Goal: Transaction & Acquisition: Purchase product/service

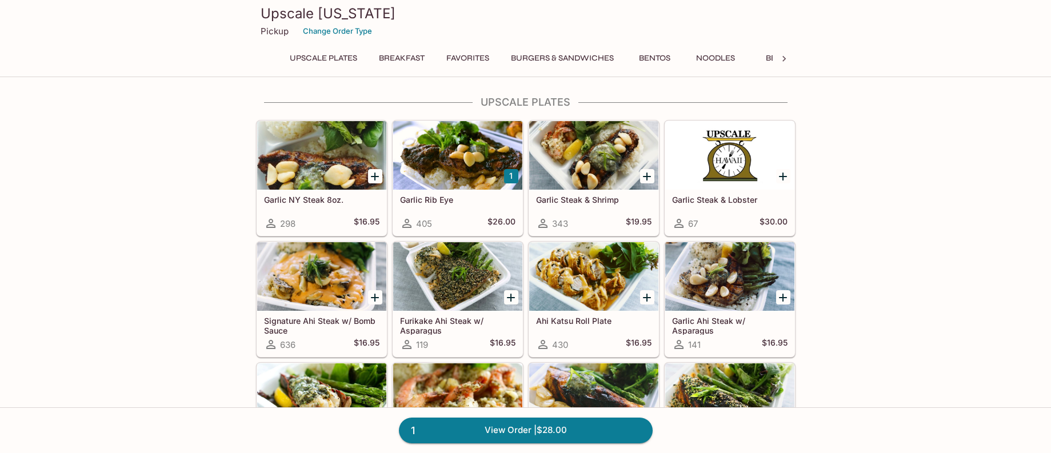
click at [661, 66] on button "Bentos" at bounding box center [654, 58] width 51 height 16
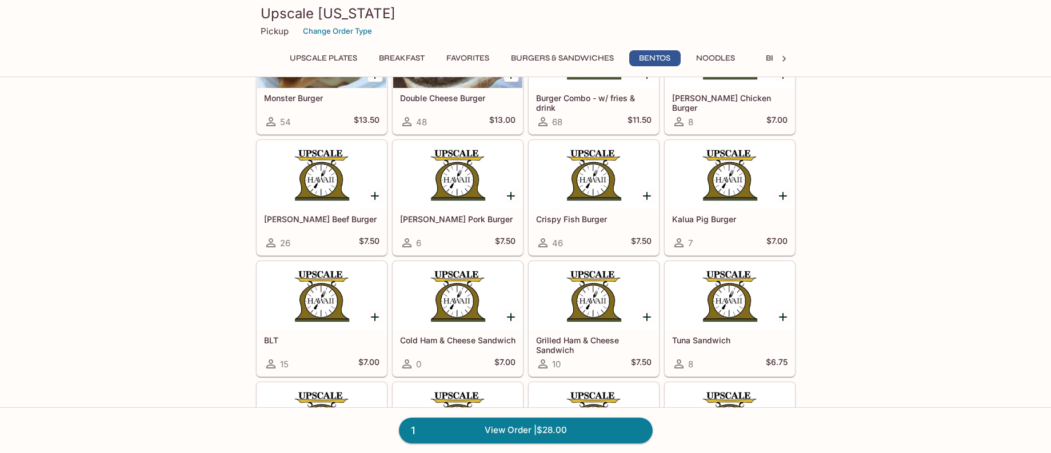
scroll to position [2349, 0]
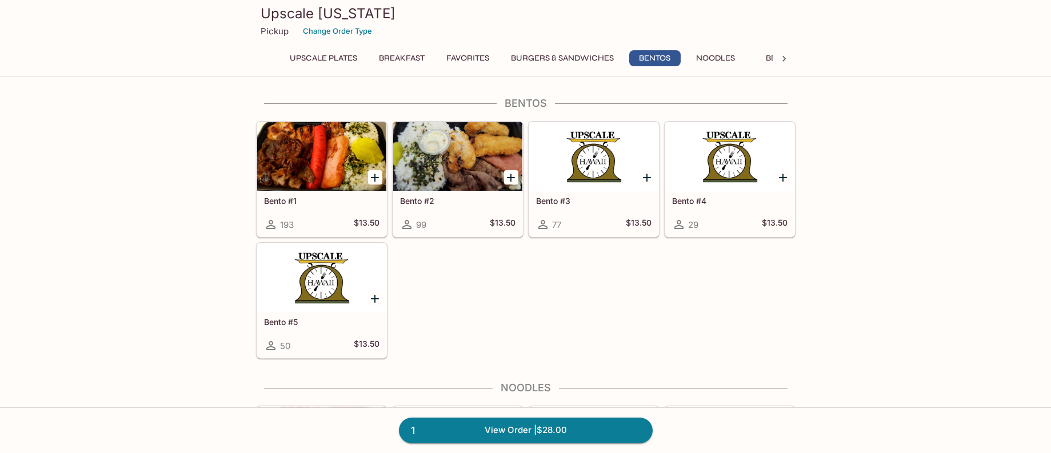
click at [588, 61] on button "Burgers & Sandwiches" at bounding box center [562, 58] width 115 height 16
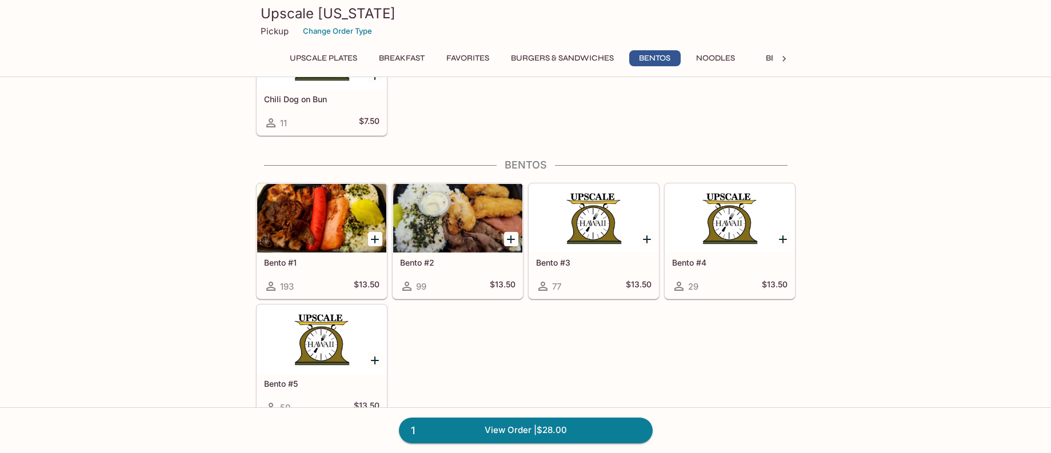
scroll to position [2286, 0]
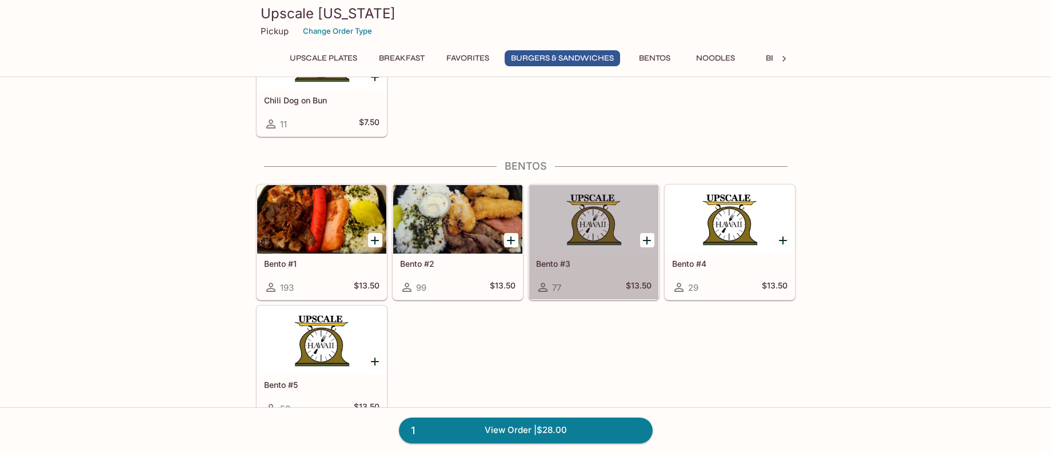
click at [569, 218] on div at bounding box center [593, 219] width 129 height 69
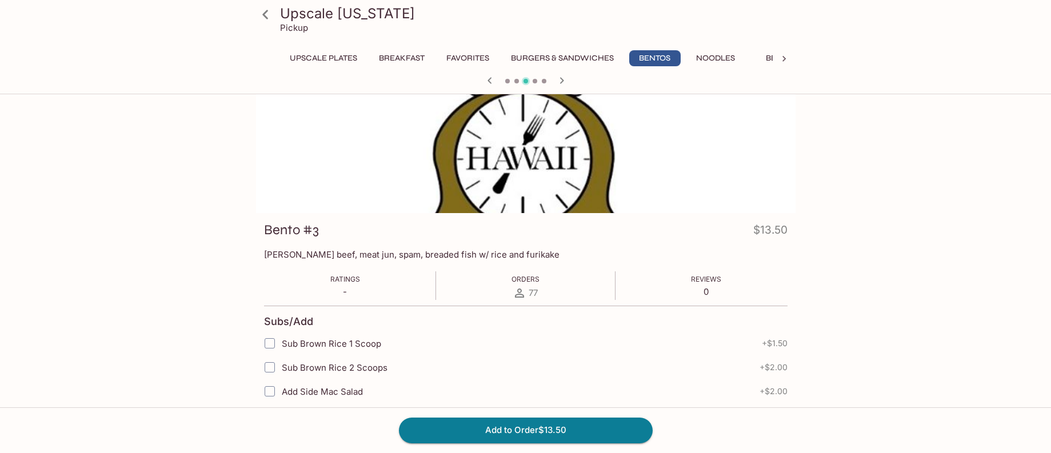
scroll to position [57, 0]
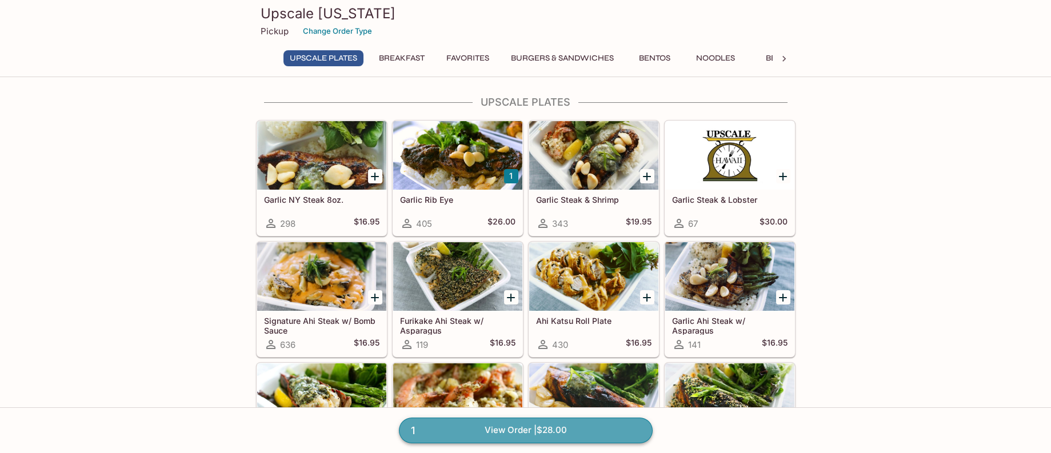
click at [542, 428] on link "1 View Order | $28.00" at bounding box center [526, 430] width 254 height 25
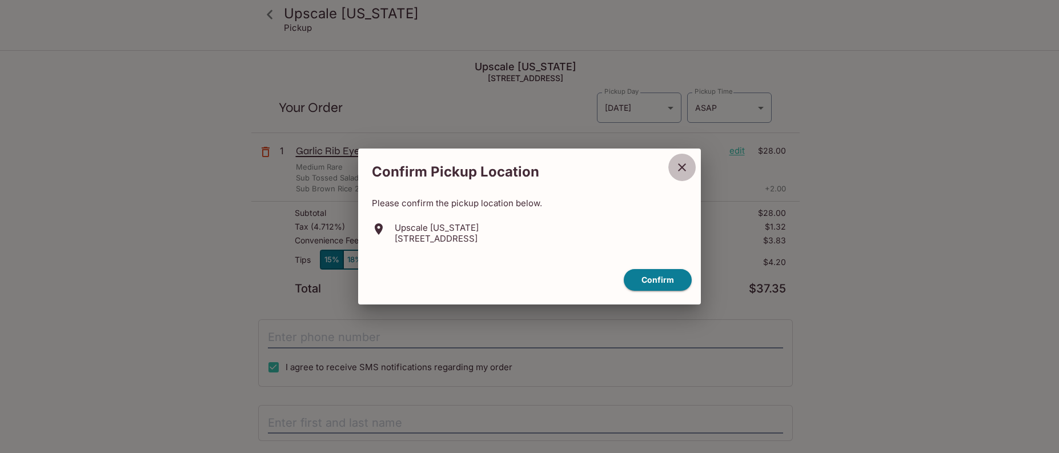
click at [680, 167] on icon "close" at bounding box center [682, 168] width 14 height 14
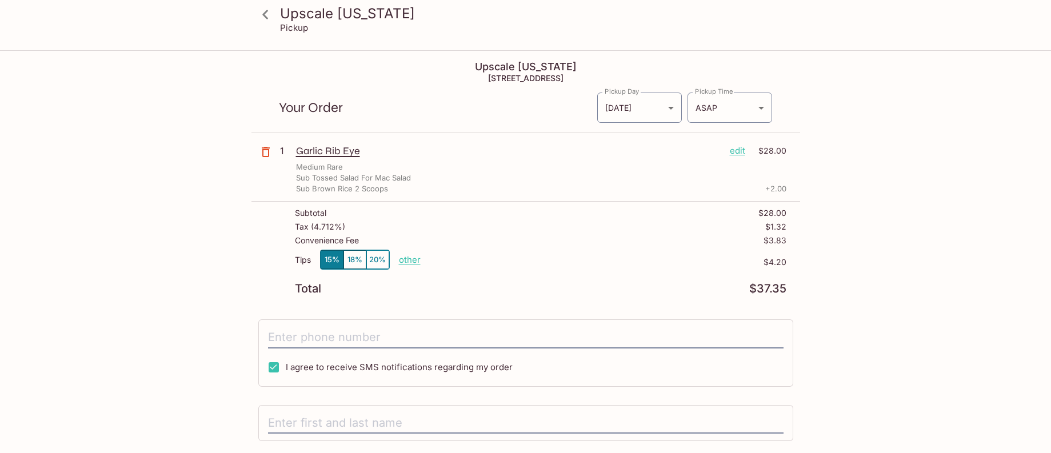
click at [731, 150] on p "edit" at bounding box center [737, 151] width 15 height 13
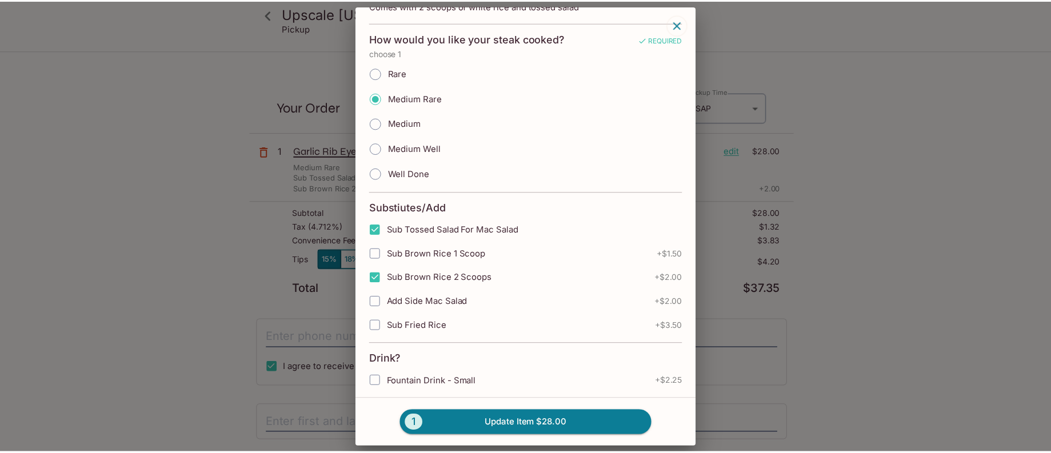
scroll to position [57, 0]
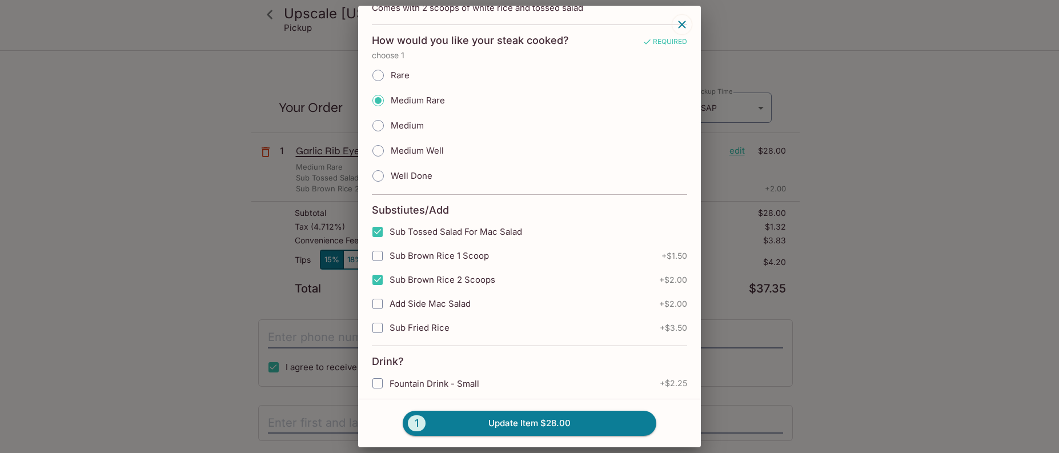
click at [942, 251] on div "Garlic Rib Eye $26.00 405 Comes with 2 scoops of white rice and tossed salad Ho…" at bounding box center [529, 226] width 1059 height 453
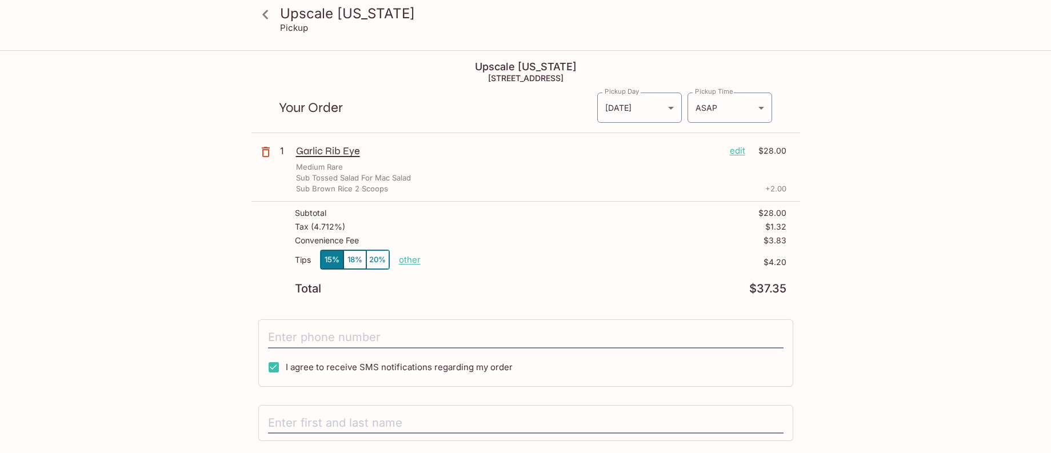
click at [264, 153] on icon "button" at bounding box center [266, 152] width 14 height 14
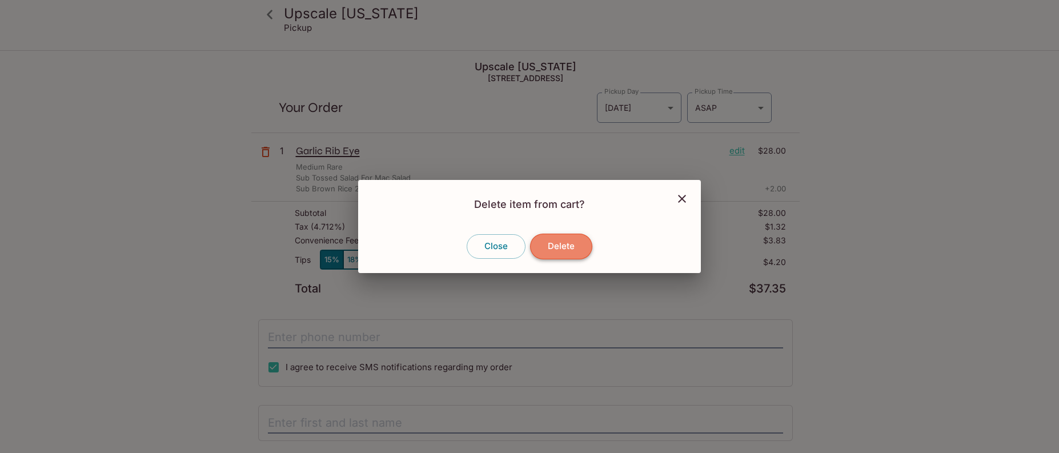
click at [553, 250] on button "Delete" at bounding box center [561, 246] width 62 height 25
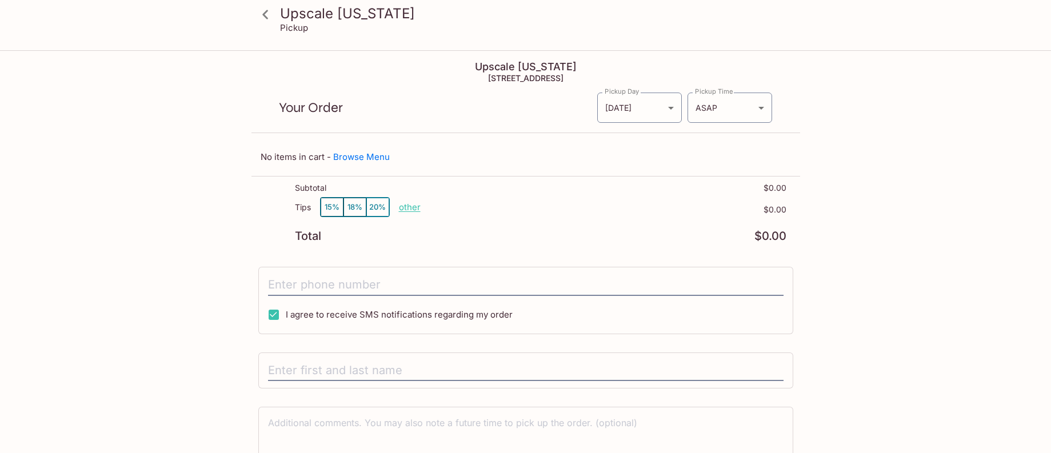
click at [262, 11] on icon at bounding box center [265, 15] width 20 height 20
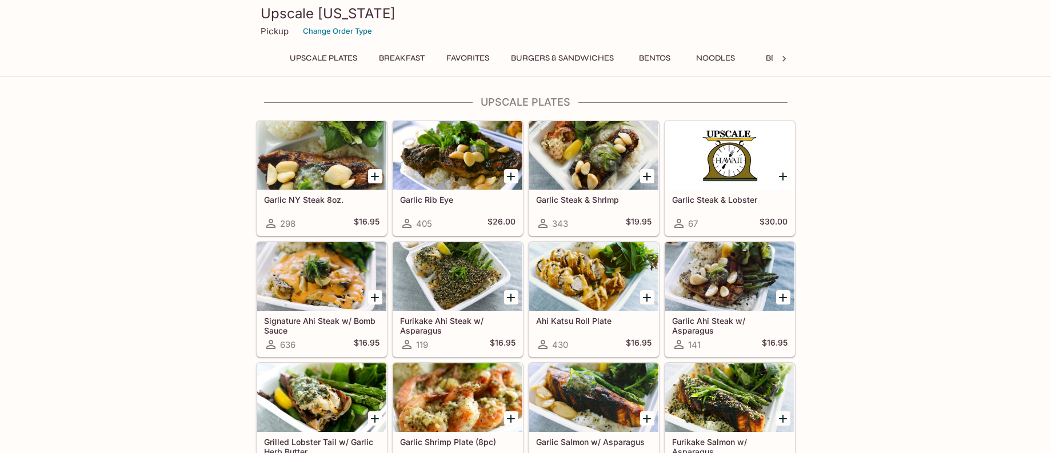
click at [378, 298] on icon "Add Signature Ahi Steak w/ Bomb Sauce" at bounding box center [375, 298] width 14 height 14
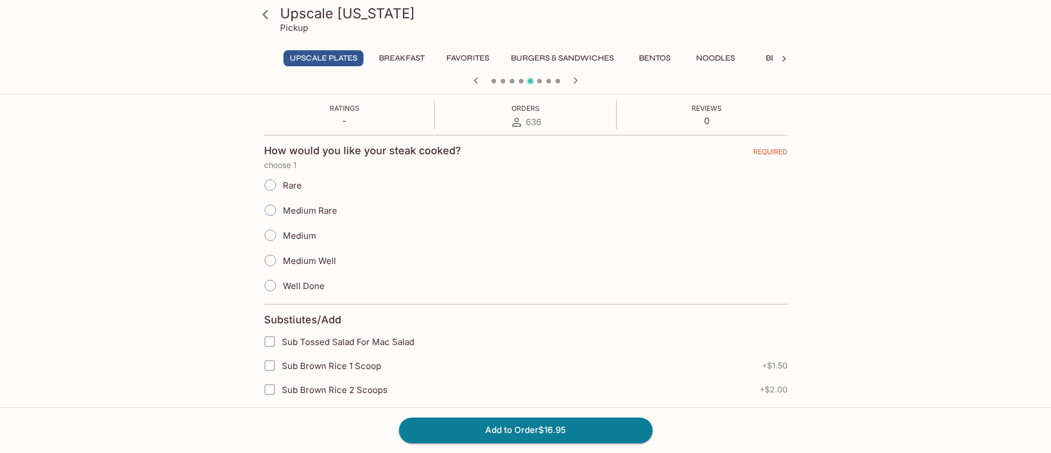
scroll to position [229, 0]
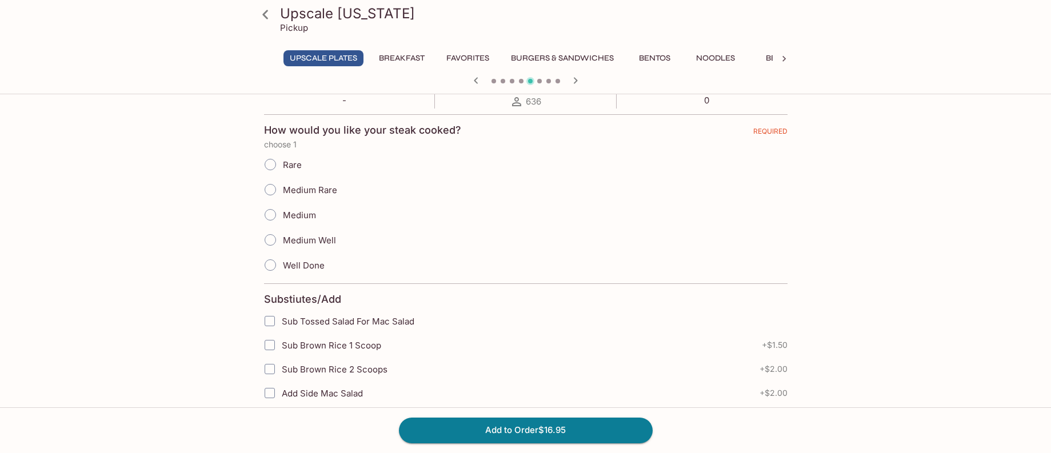
click at [269, 325] on input "Sub Tossed Salad For Mac Salad" at bounding box center [269, 321] width 23 height 23
checkbox input "true"
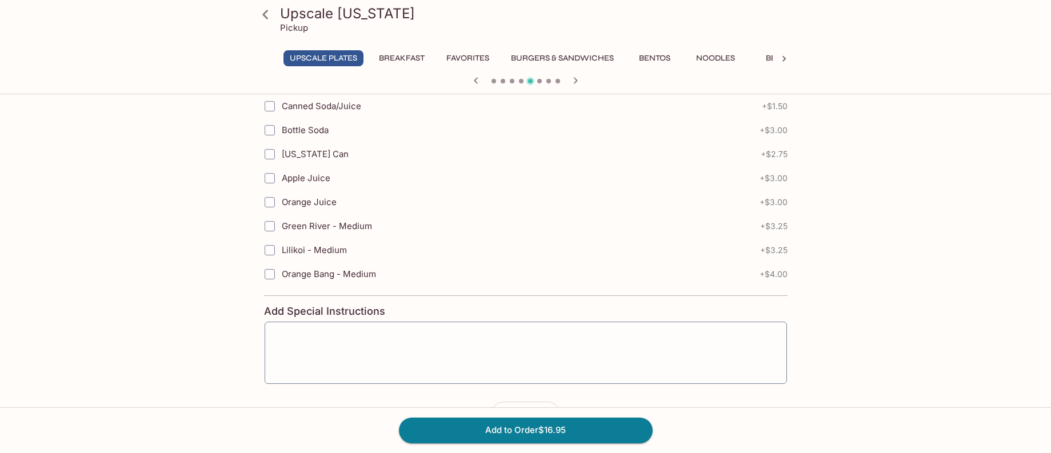
scroll to position [778, 0]
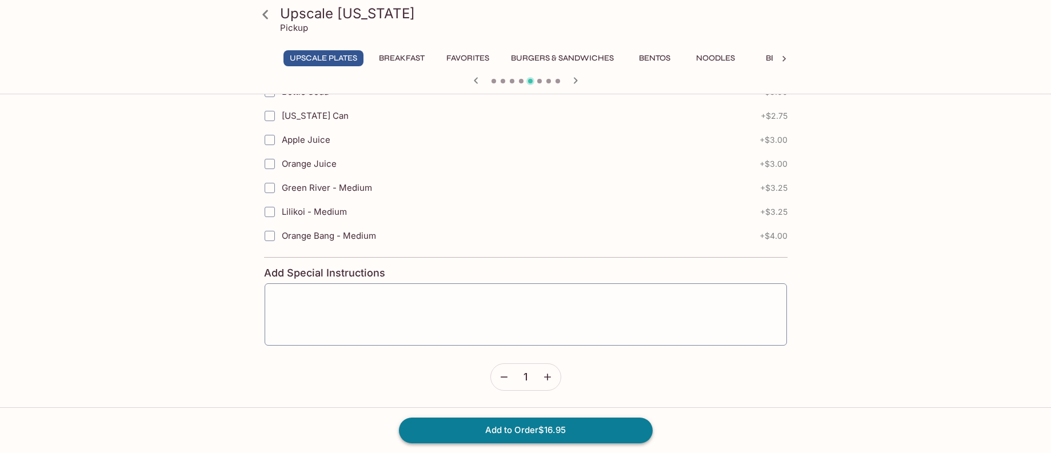
click at [511, 431] on button "Add to Order $16.95" at bounding box center [526, 430] width 254 height 25
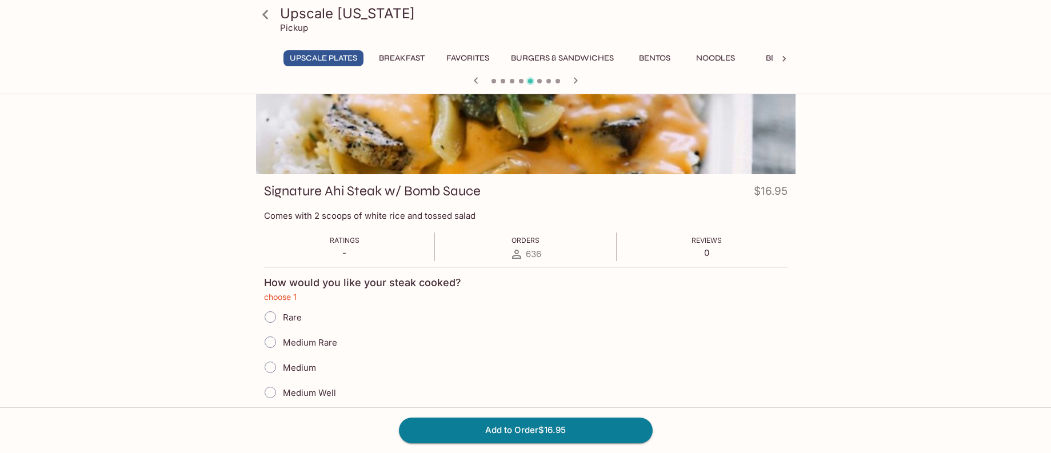
scroll to position [0, 0]
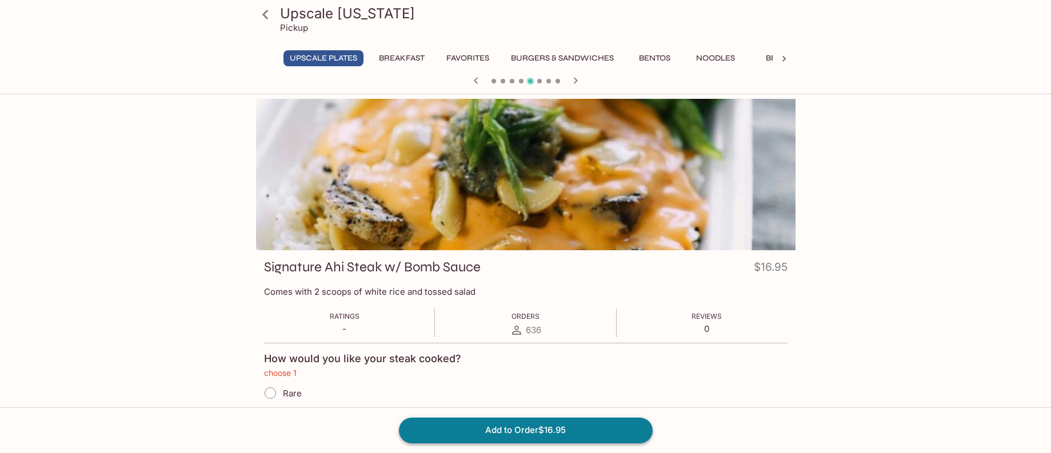
click at [519, 434] on button "Add to Order $16.95" at bounding box center [526, 430] width 254 height 25
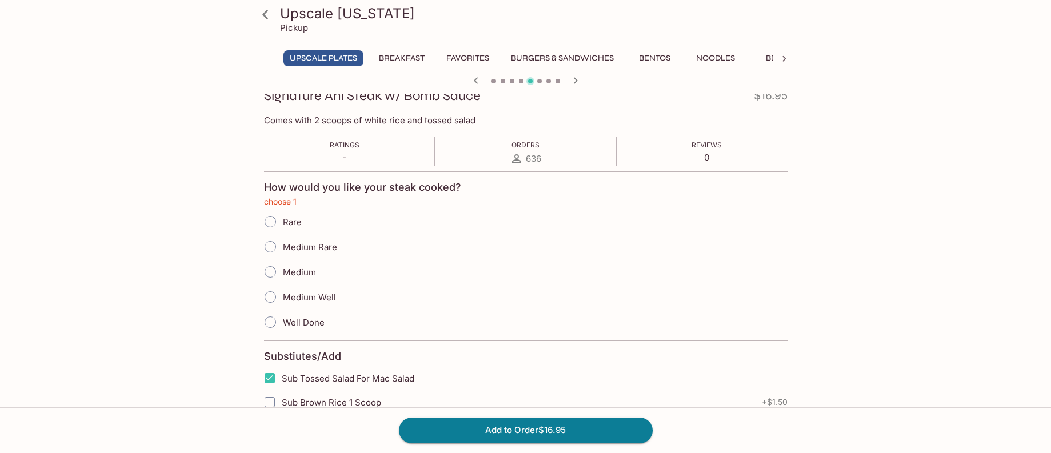
click at [268, 271] on input "Medium" at bounding box center [270, 272] width 24 height 24
radio input "true"
drag, startPoint x: 529, startPoint y: 428, endPoint x: 521, endPoint y: 419, distance: 12.1
click at [529, 429] on button "Add to Order $16.95" at bounding box center [526, 430] width 254 height 25
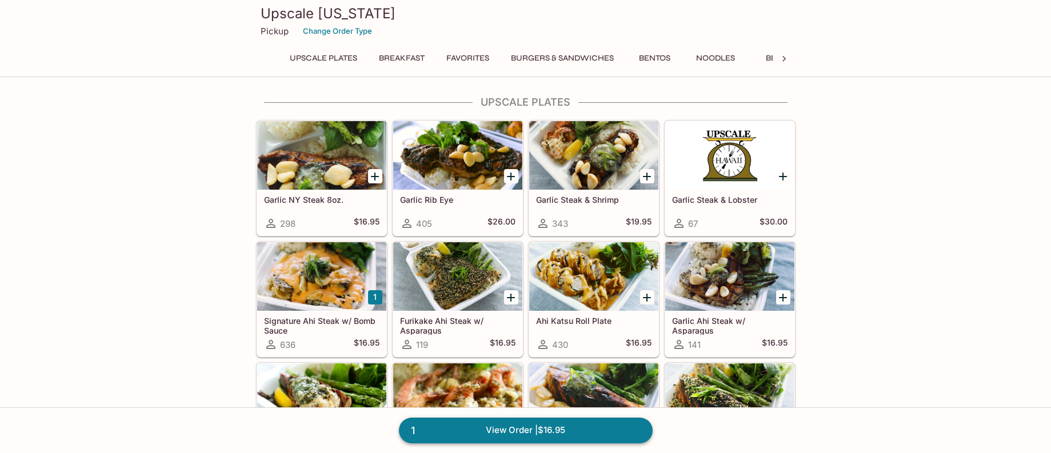
click at [548, 436] on link "1 View Order | $16.95" at bounding box center [526, 430] width 254 height 25
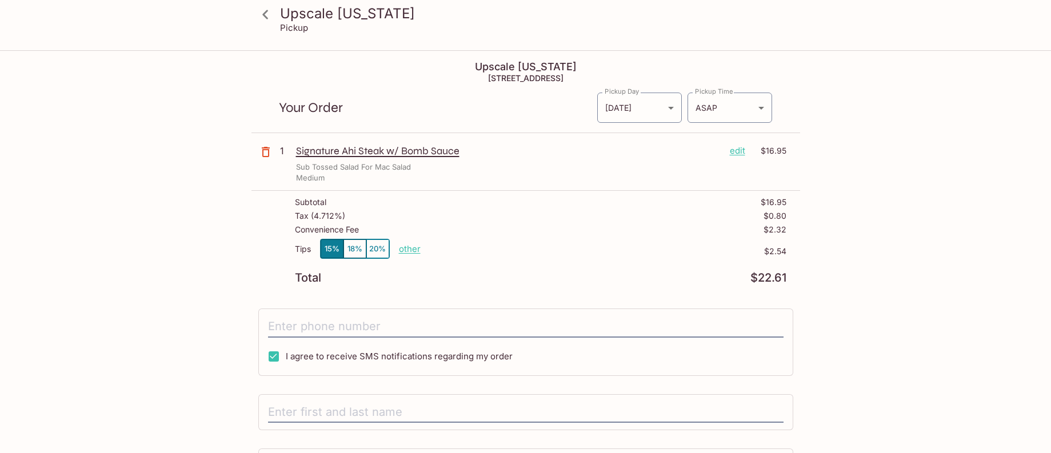
click at [732, 153] on p "edit" at bounding box center [737, 151] width 15 height 13
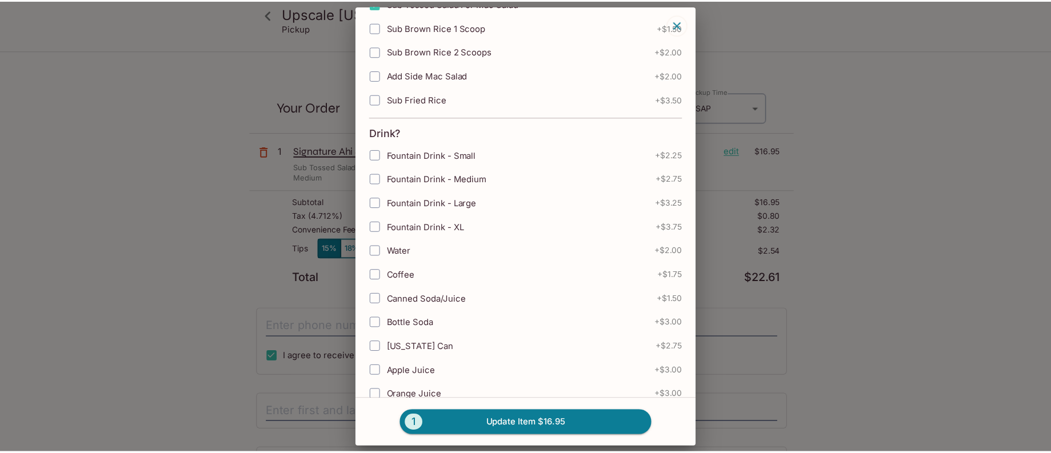
scroll to position [571, 0]
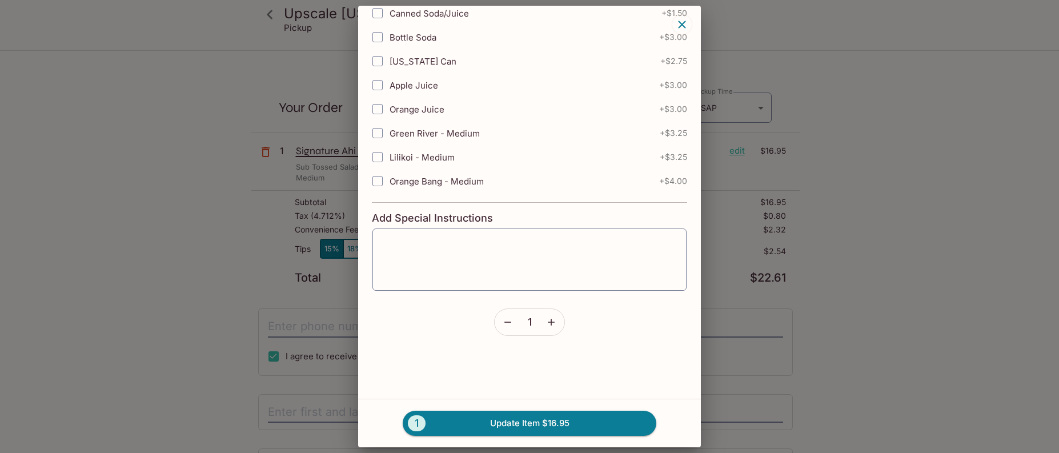
click at [552, 326] on icon "button" at bounding box center [551, 322] width 11 height 11
click at [560, 425] on button "2 Update Item $33.90" at bounding box center [530, 423] width 254 height 25
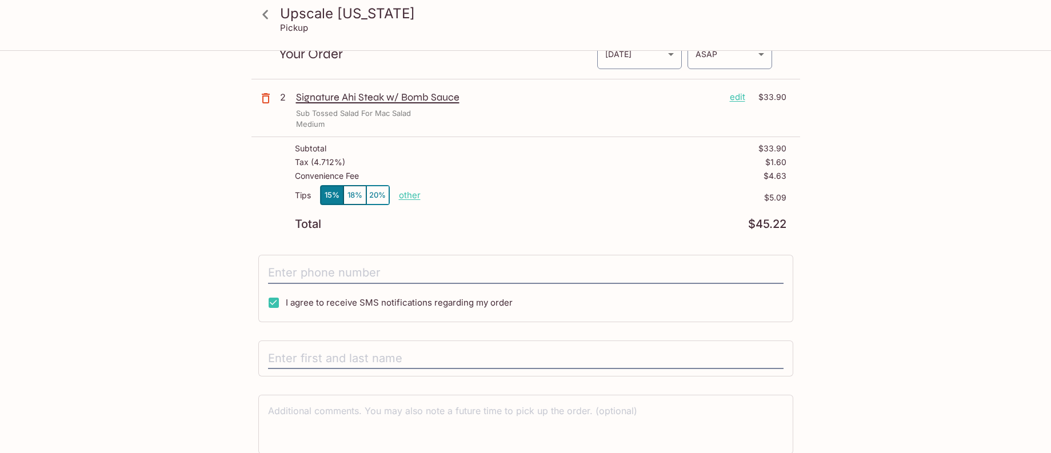
scroll to position [102, 0]
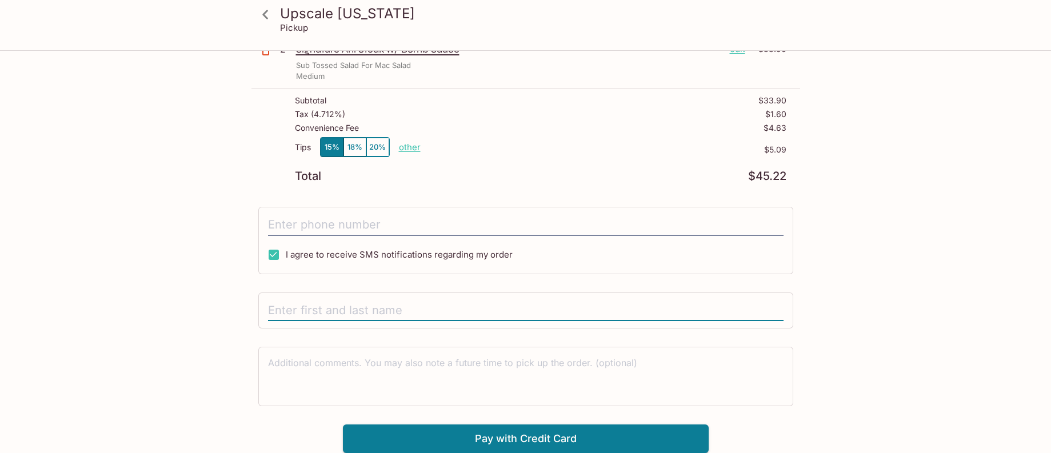
click at [486, 313] on input "text" at bounding box center [525, 311] width 515 height 22
type input "k"
type input "K"
type input "B"
type input "K"
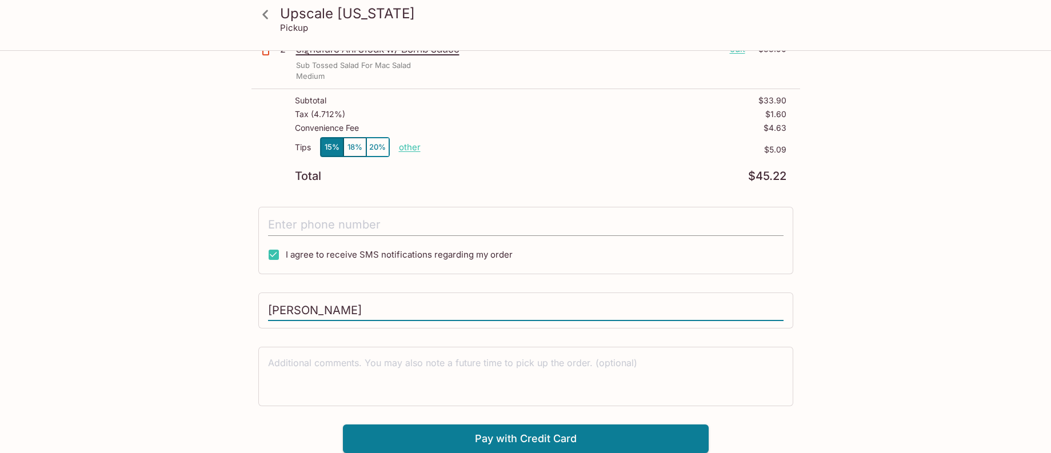
type input "[PERSON_NAME]"
click at [357, 219] on input "tel" at bounding box center [525, 225] width 515 height 22
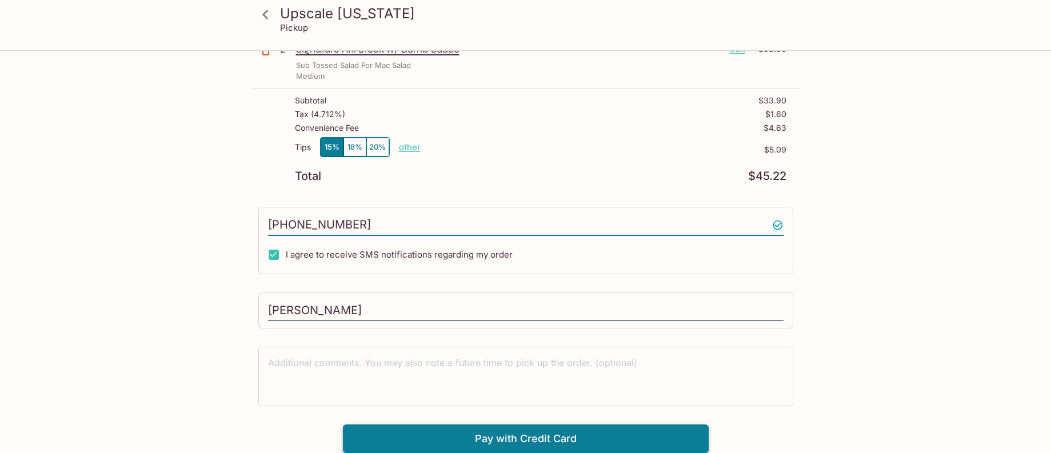
type input "[PHONE_NUMBER]"
click at [583, 433] on button "Pay with Credit Card" at bounding box center [526, 439] width 366 height 29
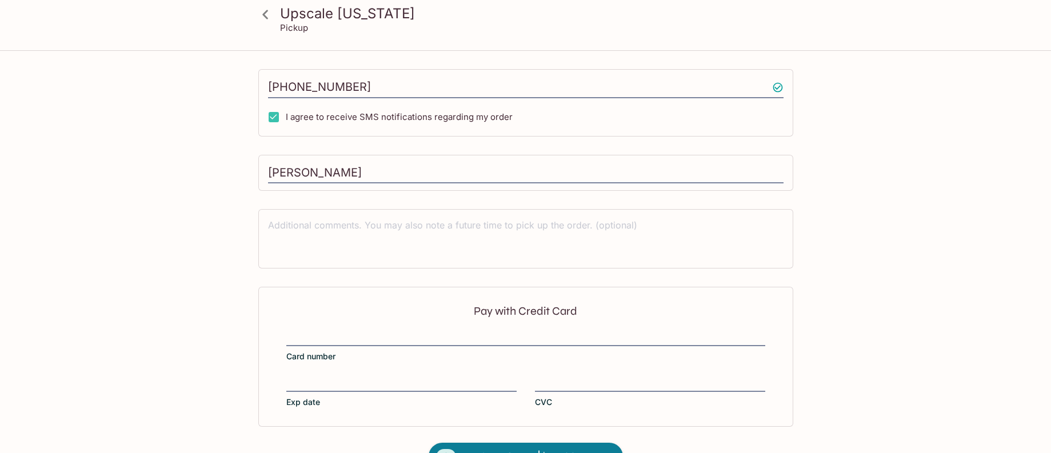
scroll to position [273, 0]
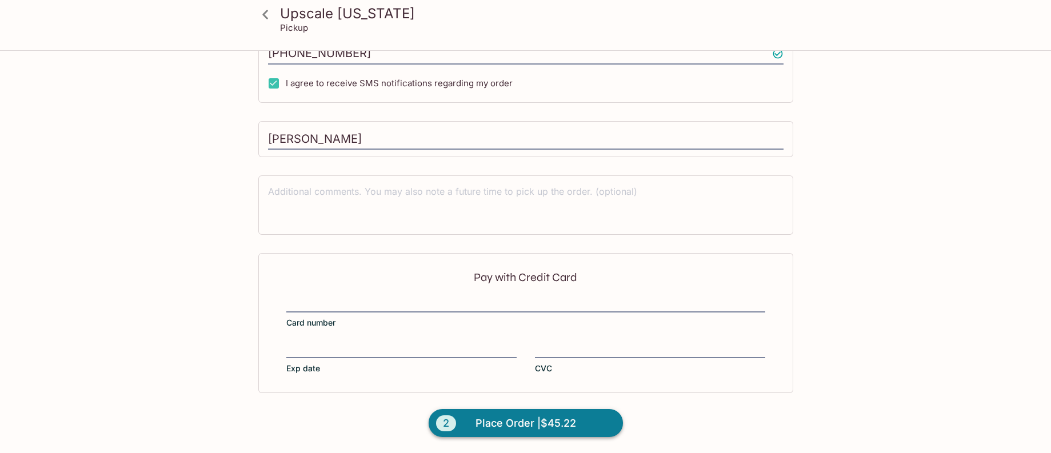
click at [559, 423] on span "Place Order | $45.22" at bounding box center [525, 423] width 101 height 18
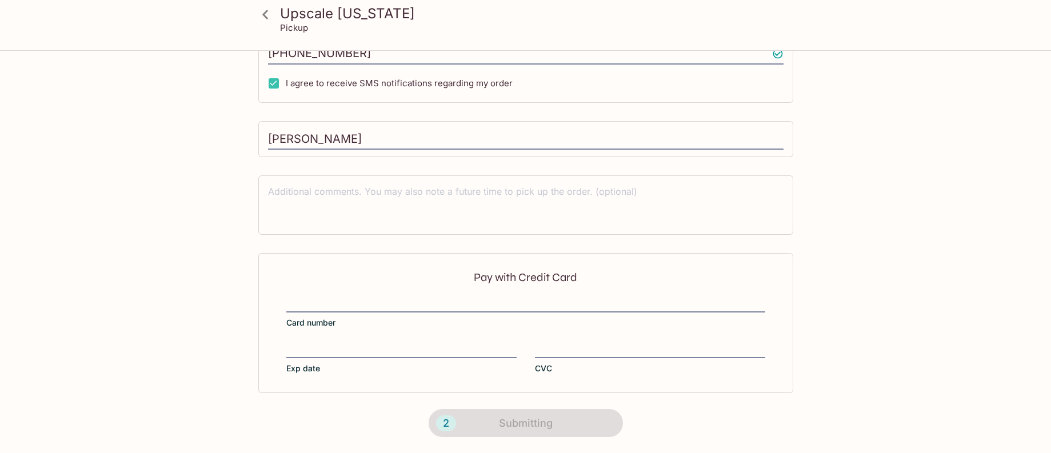
scroll to position [211, 0]
